Goal: Register for event/course

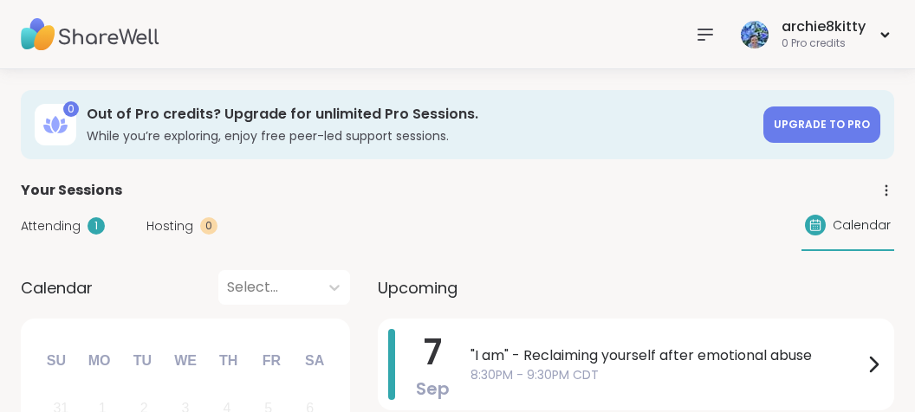
click at [702, 32] on icon at bounding box center [705, 34] width 21 height 21
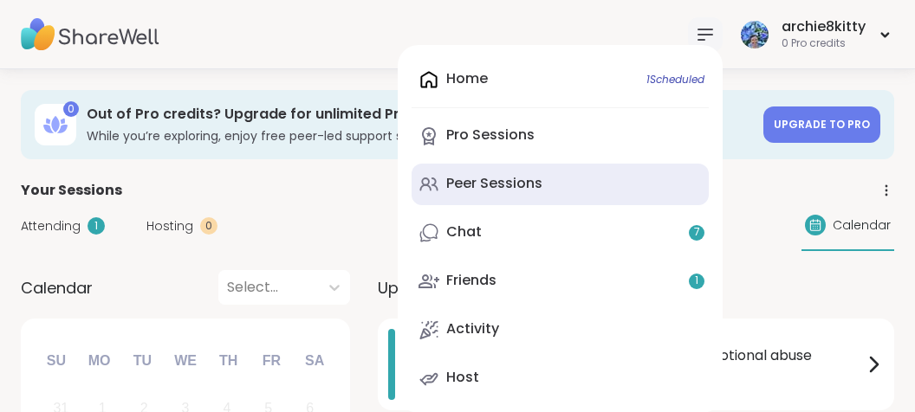
click at [525, 185] on div "Peer Sessions" at bounding box center [494, 183] width 96 height 19
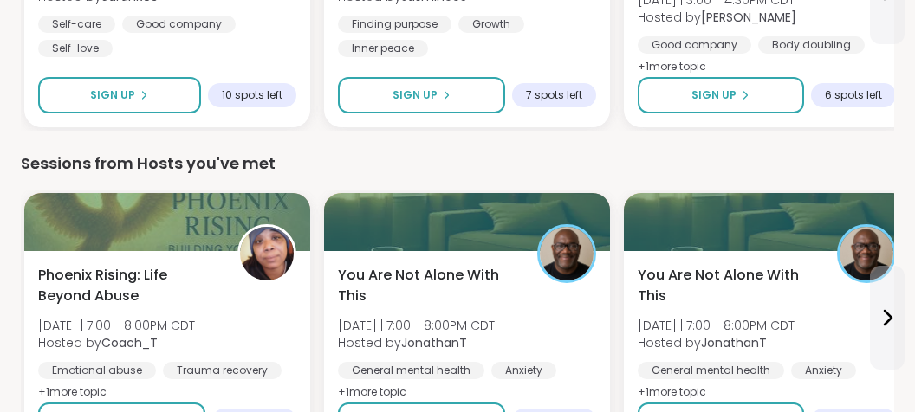
scroll to position [915, 0]
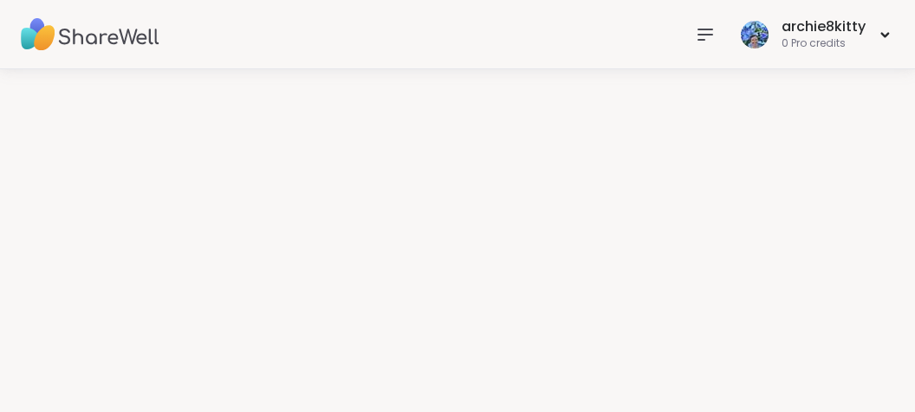
click at [705, 34] on icon at bounding box center [705, 34] width 14 height 10
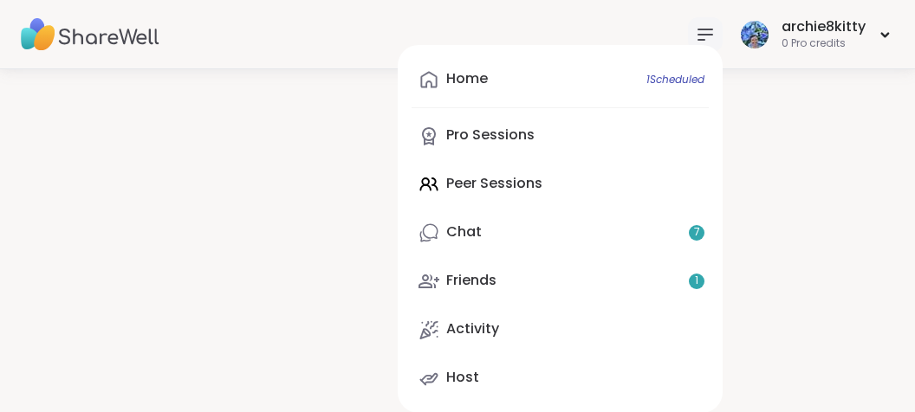
click at [544, 183] on div "Home 1 Scheduled Pro Sessions Peer Sessions Chat 7 Friends 1 Activity Host" at bounding box center [560, 229] width 325 height 368
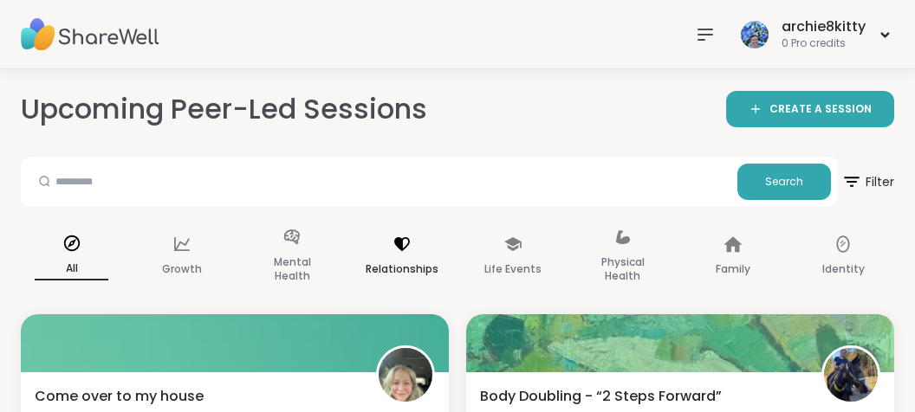
click at [412, 236] on icon at bounding box center [402, 244] width 19 height 19
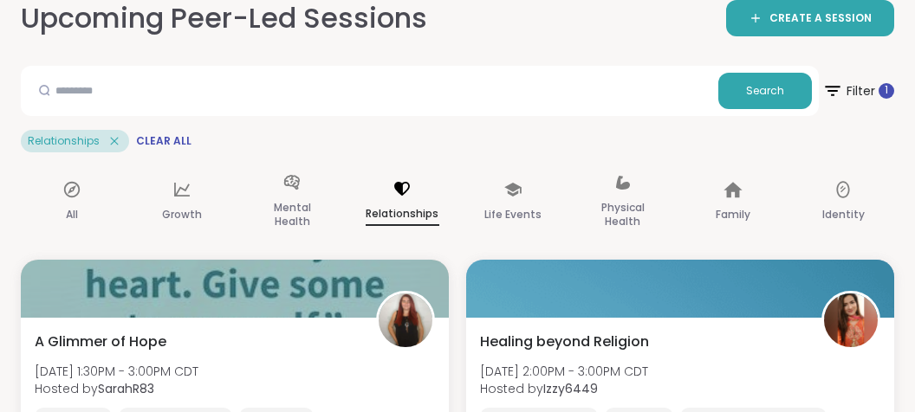
scroll to position [274, 0]
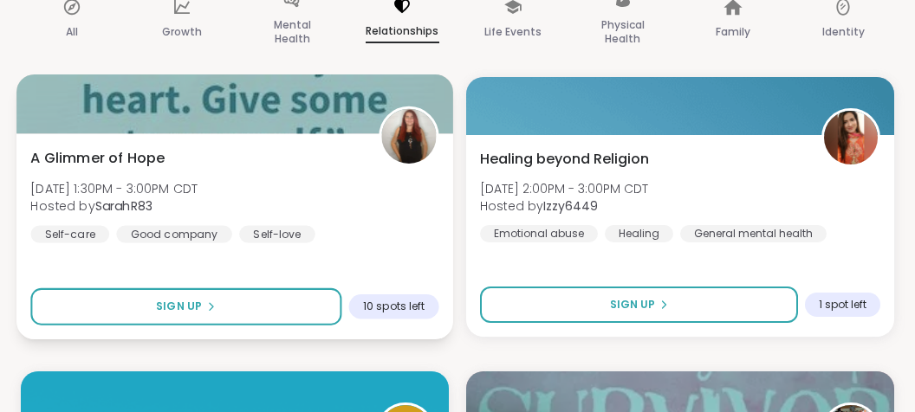
click at [281, 202] on div "A Glimmer of Hope [DATE] 1:30PM - 3:00PM CDT Hosted by SarahR83 Self-care Good …" at bounding box center [234, 194] width 408 height 95
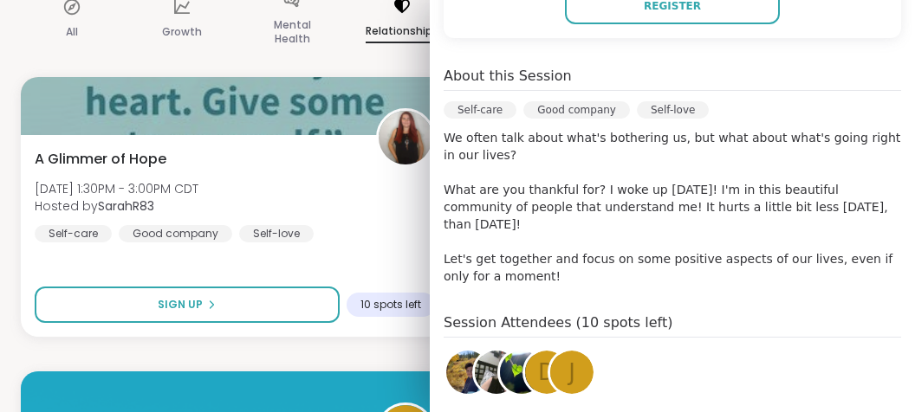
scroll to position [0, 0]
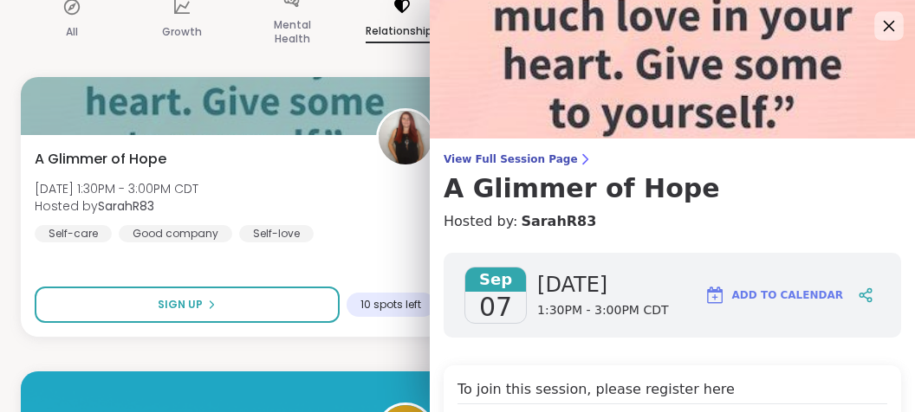
click at [887, 27] on icon at bounding box center [889, 26] width 11 height 11
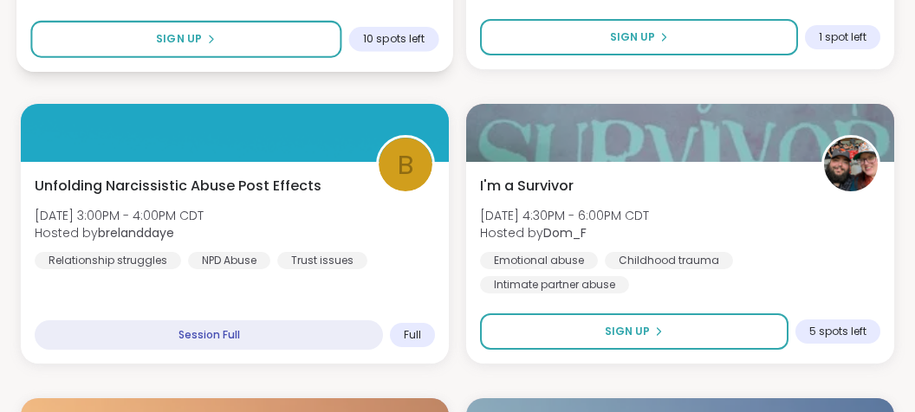
scroll to position [549, 0]
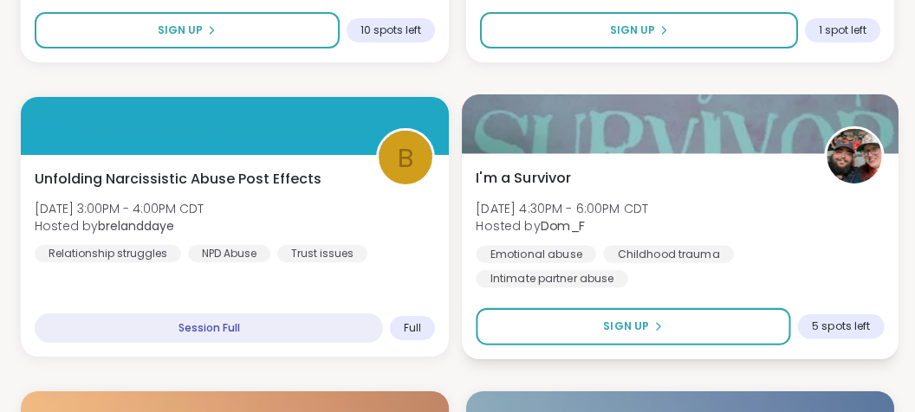
click at [754, 205] on div "I'm a Survivor [DATE] 4:30PM - 6:00PM CDT Hosted by Dom_F Emotional abuse Child…" at bounding box center [680, 227] width 408 height 120
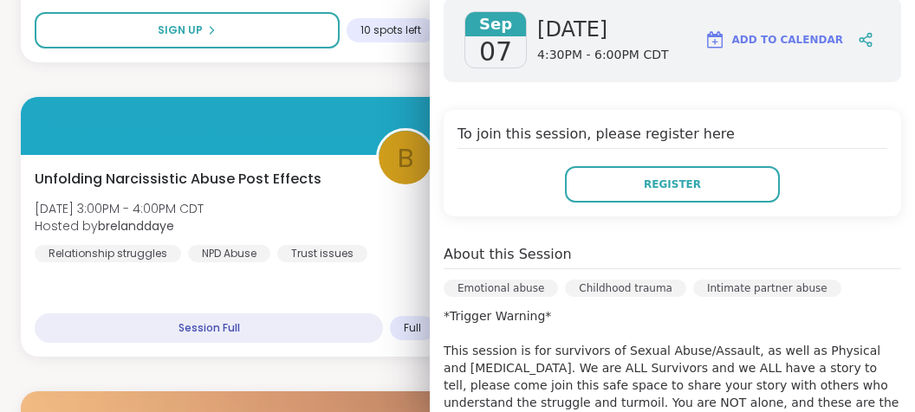
scroll to position [0, 0]
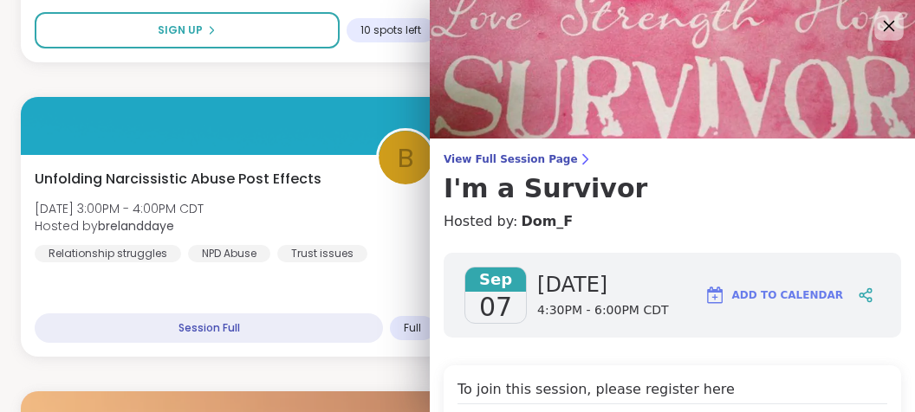
click at [883, 27] on icon at bounding box center [889, 26] width 22 height 22
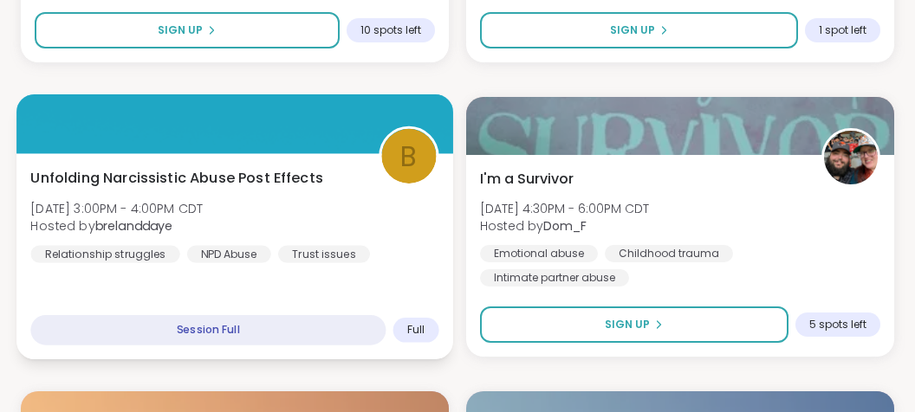
click at [307, 209] on div "Unfolding Narcissistic Abuse Post Effects [DATE] 3:00PM - 4:00PM CDT Hosted by …" at bounding box center [234, 214] width 408 height 95
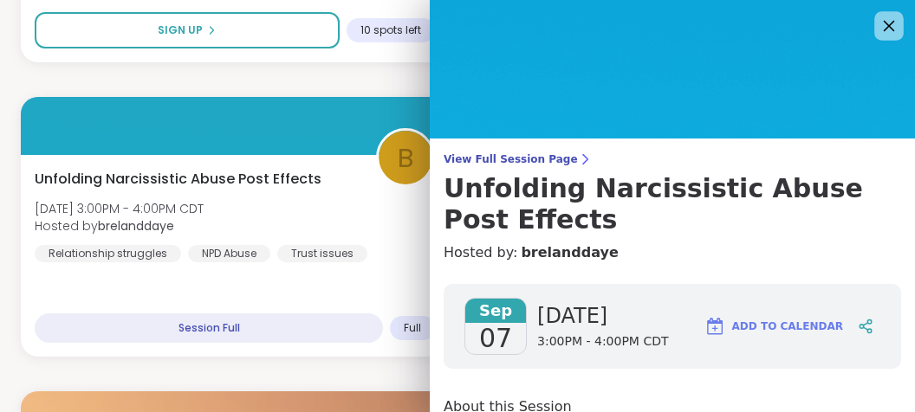
click at [885, 23] on icon at bounding box center [889, 26] width 11 height 11
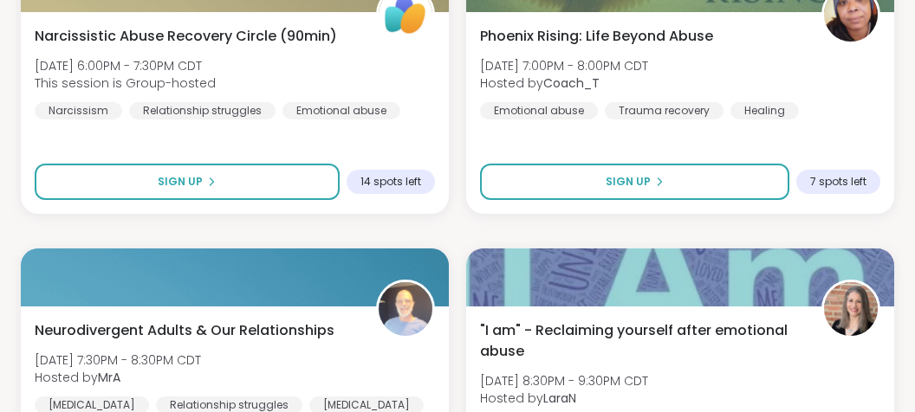
scroll to position [1464, 0]
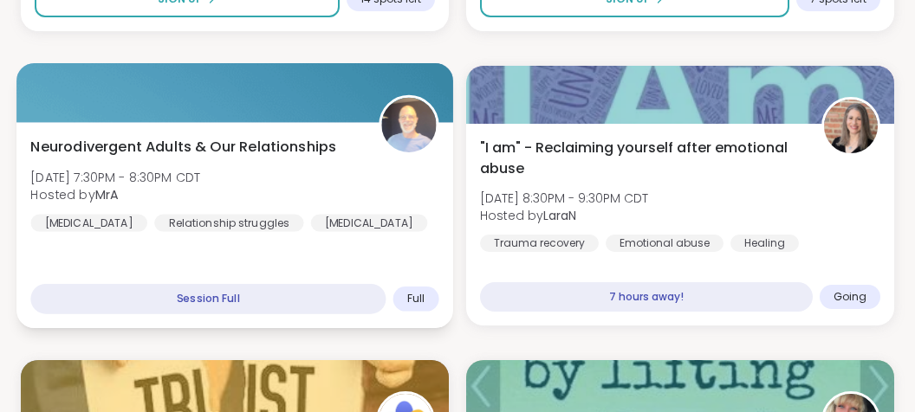
click at [374, 220] on div "Neurodivergent Adults & Our Relationships [DATE] 7:30PM - 8:30PM CDT Hosted by …" at bounding box center [234, 183] width 408 height 95
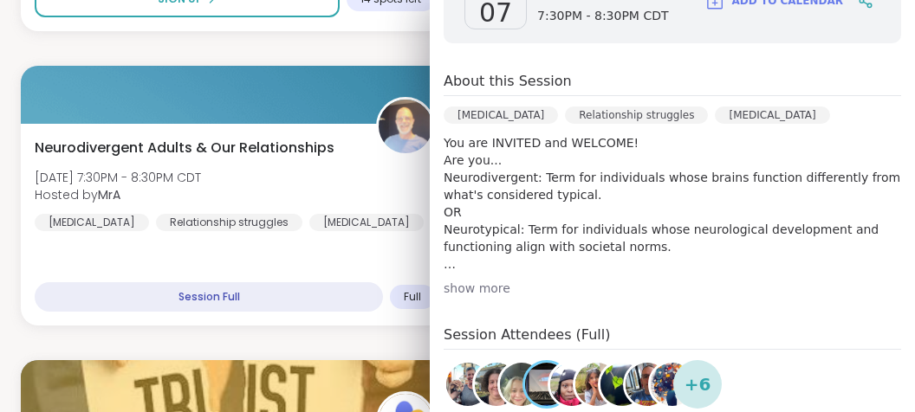
scroll to position [434, 0]
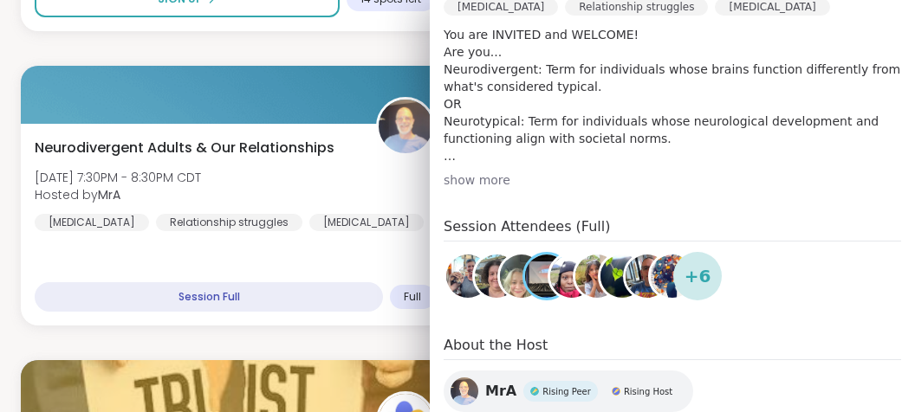
click at [494, 179] on div "show more" at bounding box center [673, 180] width 458 height 17
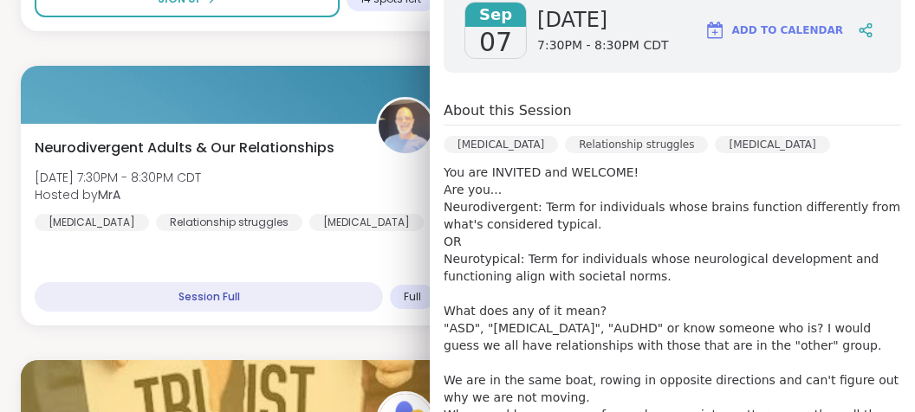
scroll to position [0, 0]
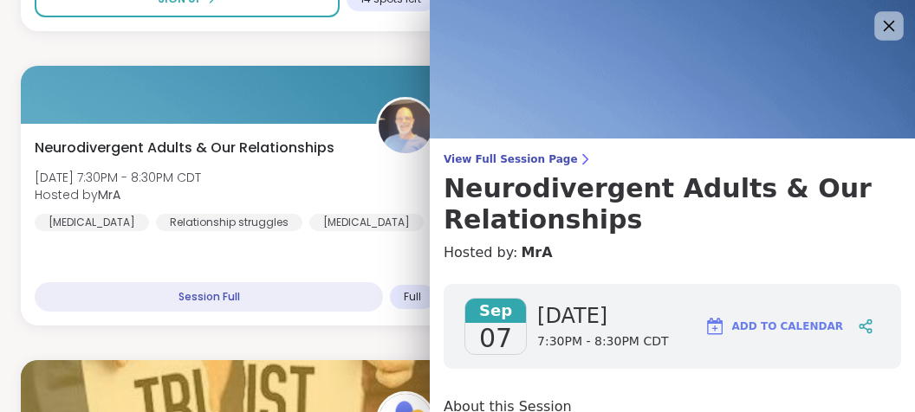
click at [885, 19] on icon at bounding box center [889, 26] width 22 height 22
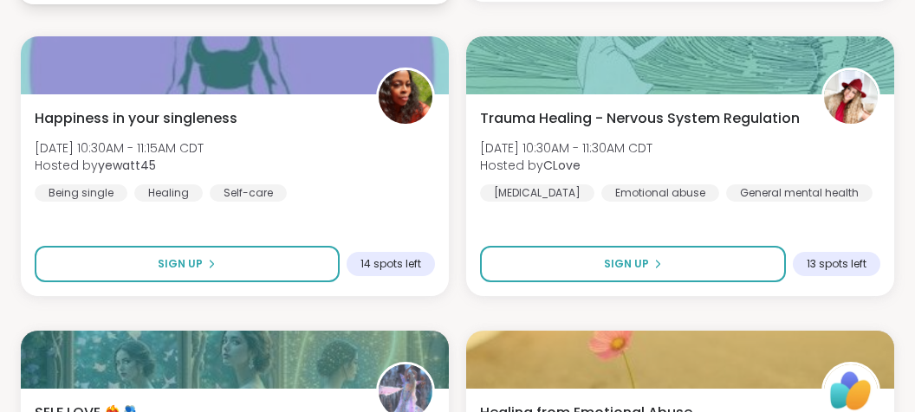
scroll to position [2379, 0]
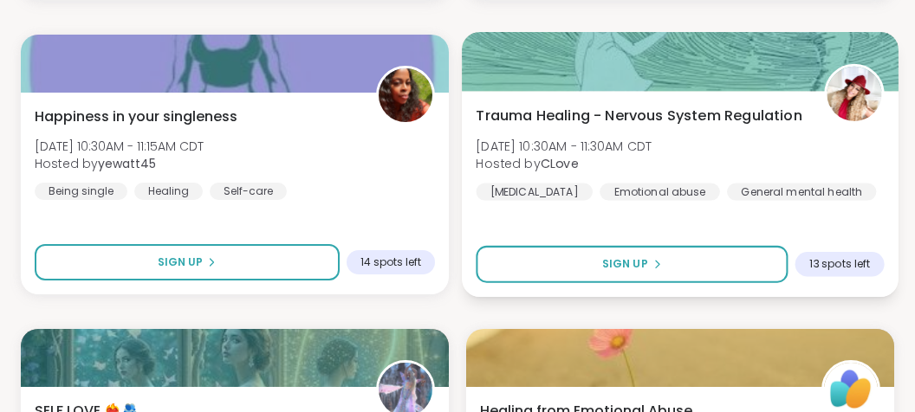
click at [763, 158] on div "Trauma Healing - Nervous System Regulation [DATE] 10:30AM - 11:30AM CDT Hosted …" at bounding box center [680, 152] width 408 height 95
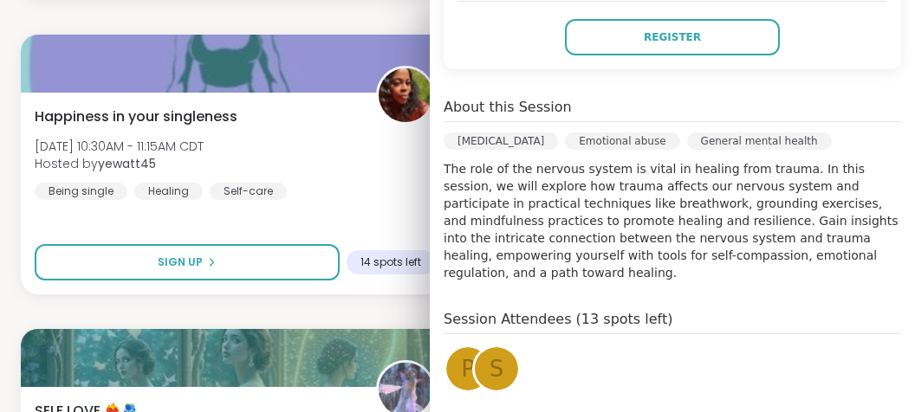
scroll to position [0, 0]
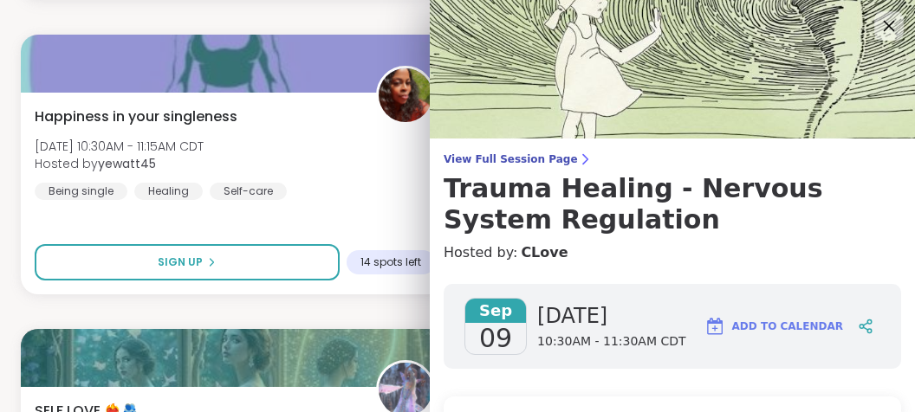
click at [882, 32] on icon at bounding box center [889, 26] width 22 height 22
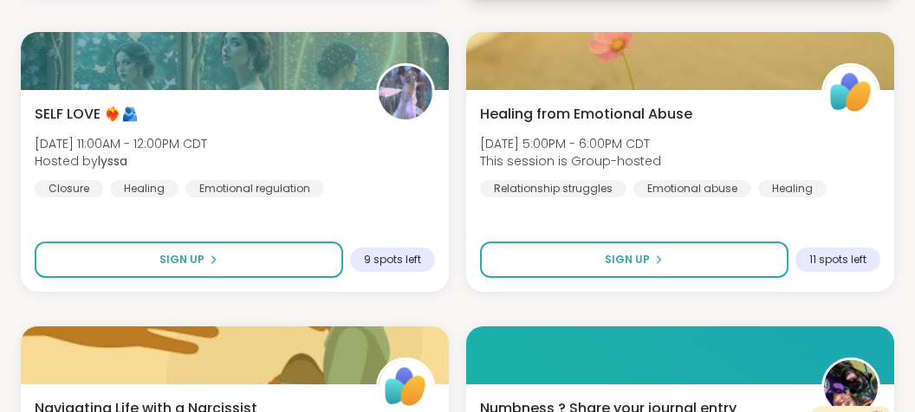
scroll to position [2745, 0]
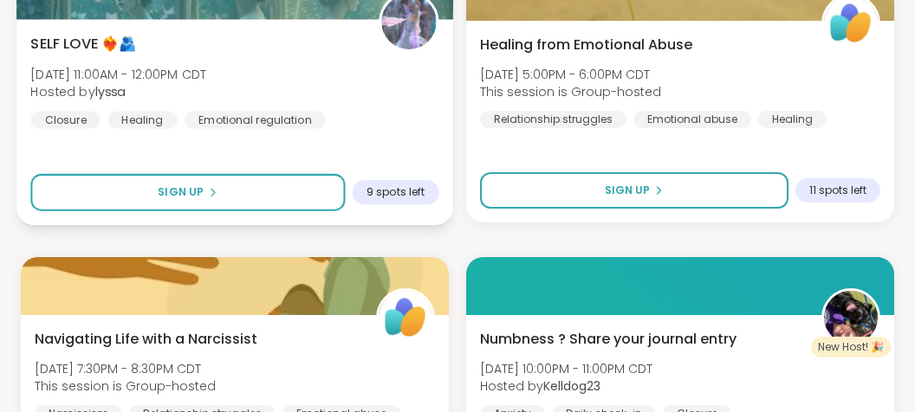
click at [416, 93] on div "SELF LOVE ❤️‍🔥🫂 [DATE] 11:00AM - 12:00PM CDT Hosted by lyssa Closure Healing Em…" at bounding box center [234, 80] width 408 height 95
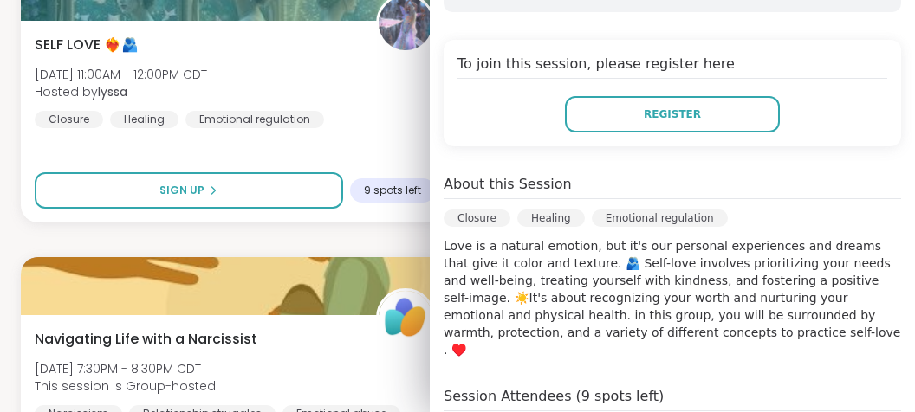
scroll to position [0, 0]
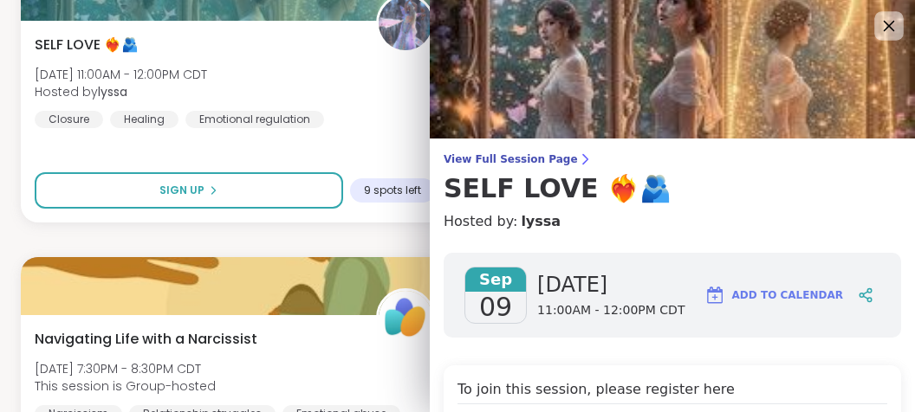
click at [886, 25] on icon at bounding box center [889, 26] width 22 height 22
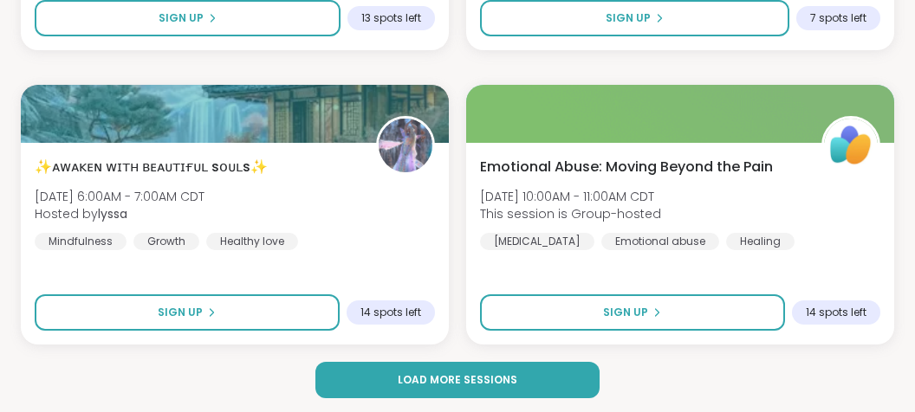
scroll to position [5278, 0]
